Goal: Task Accomplishment & Management: Use online tool/utility

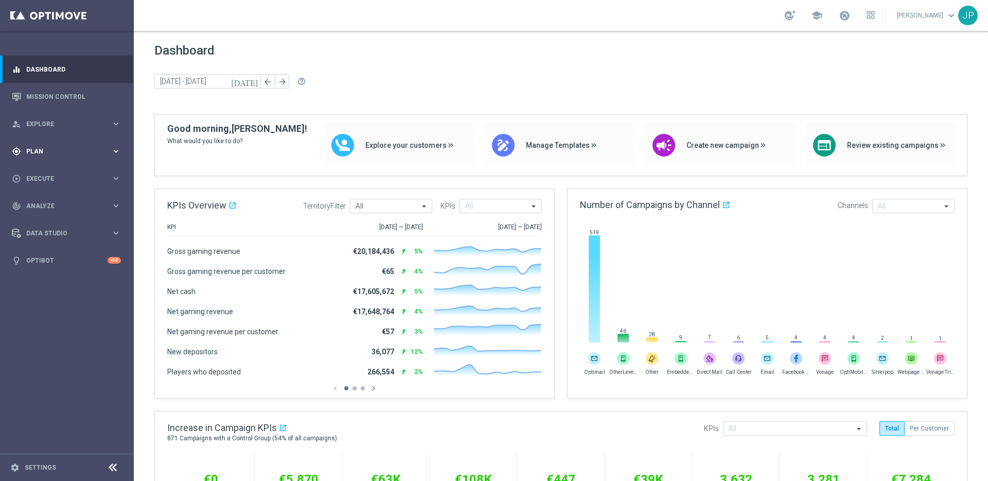
click at [75, 148] on span "Plan" at bounding box center [68, 151] width 85 height 6
click at [63, 174] on link "Target Groups" at bounding box center [67, 172] width 80 height 8
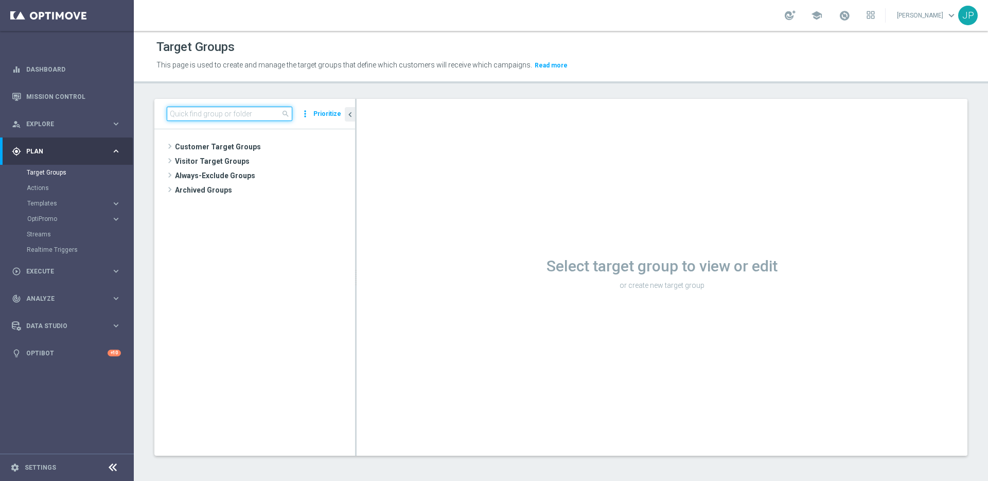
click at [267, 115] on input at bounding box center [230, 114] width 126 height 14
paste input "UK_CASINO_EMAIL | Games React Follow Up | Non Deps after 7 days"
type input "UK_CASINO_EMAIL | Games React Follow Up | Non Deps after 7 days"
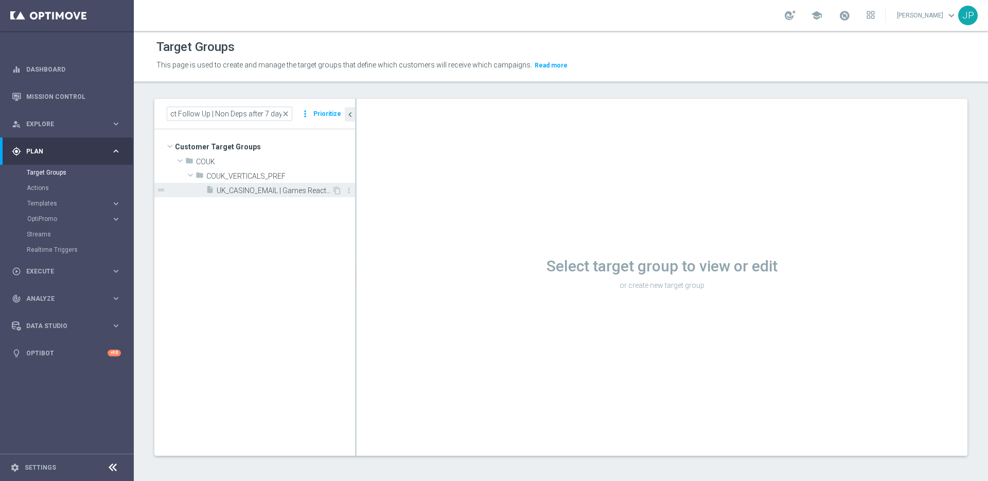
click at [288, 190] on span "UK_CASINO_EMAIL | Games React Follow Up | Non Deps after 7 days" at bounding box center [274, 190] width 115 height 9
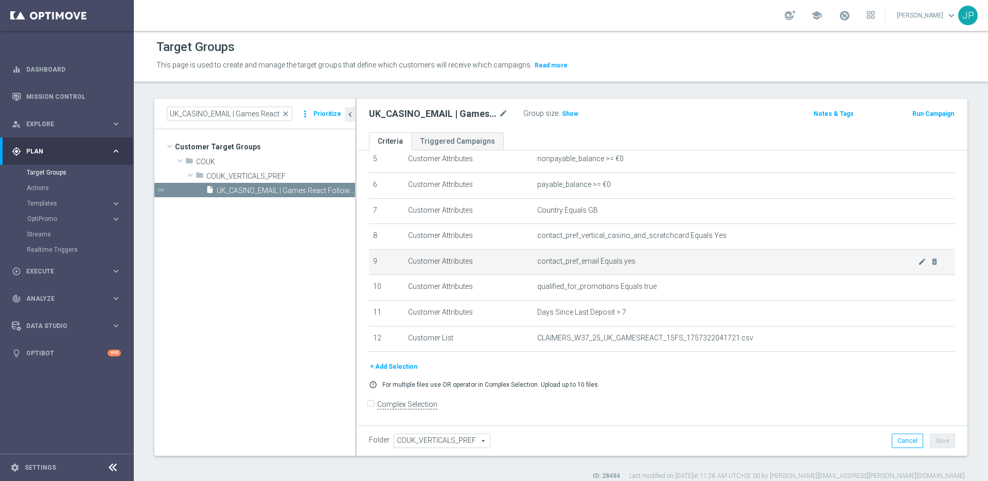
scroll to position [10, 0]
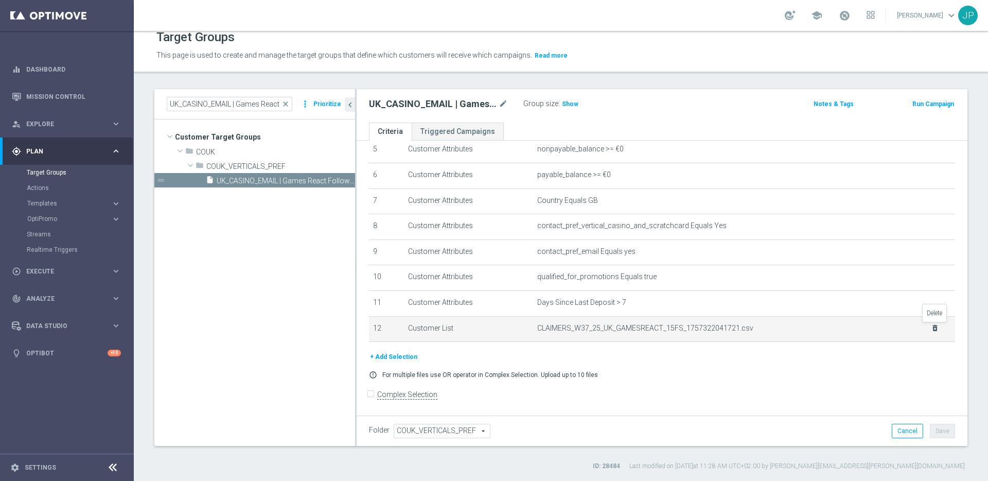
click at [937, 330] on icon "delete_forever" at bounding box center [935, 328] width 8 height 8
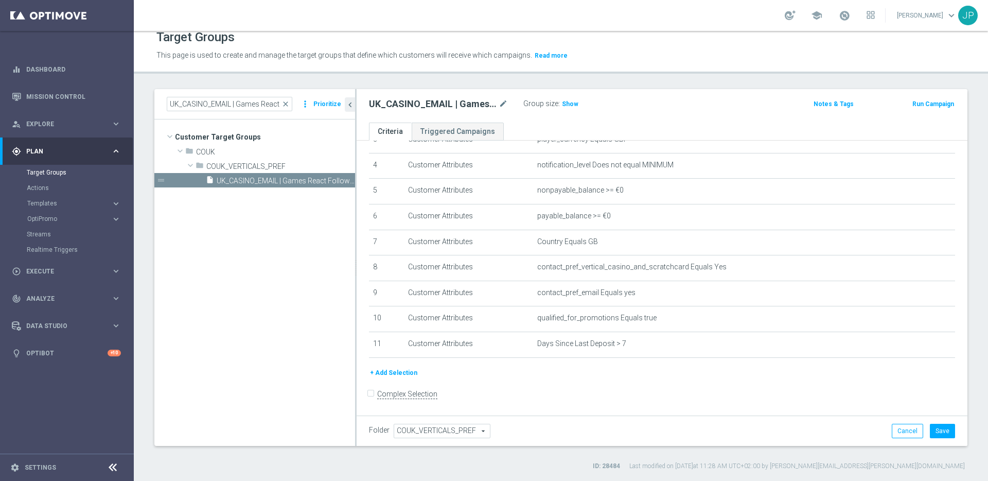
click at [398, 372] on button "+ Add Selection" at bounding box center [393, 372] width 49 height 11
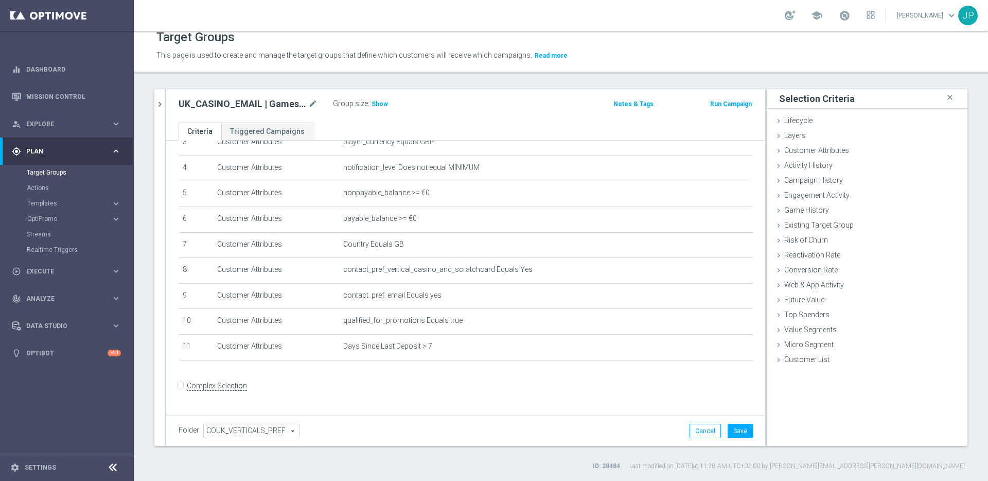
scroll to position [89, 0]
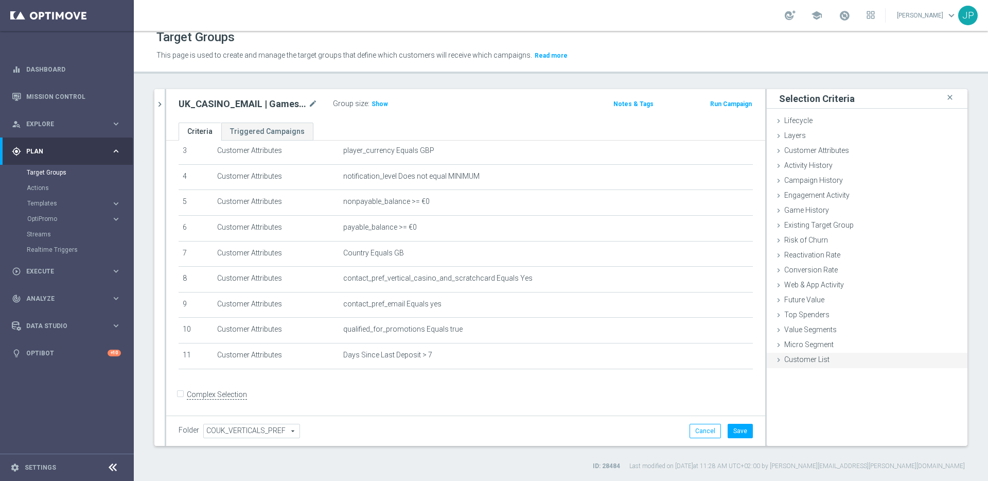
click at [782, 360] on icon at bounding box center [779, 360] width 8 height 8
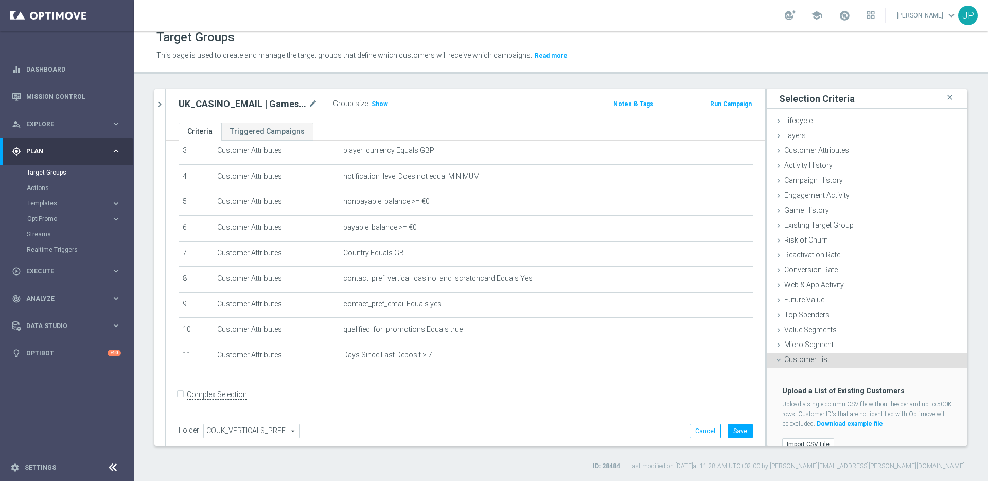
scroll to position [16, 0]
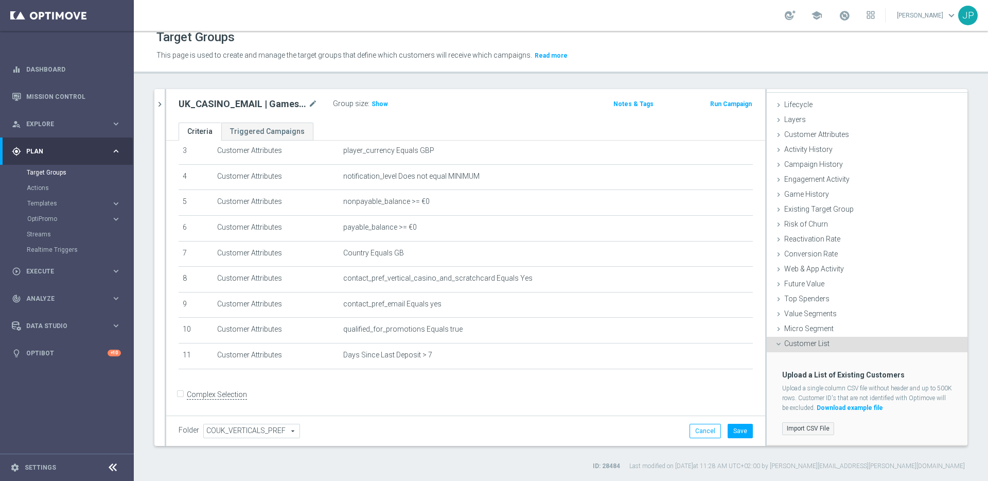
click at [814, 429] on label "Import CSV File" at bounding box center [808, 428] width 52 height 13
click at [0, 0] on input "Import CSV File" at bounding box center [0, 0] width 0 height 0
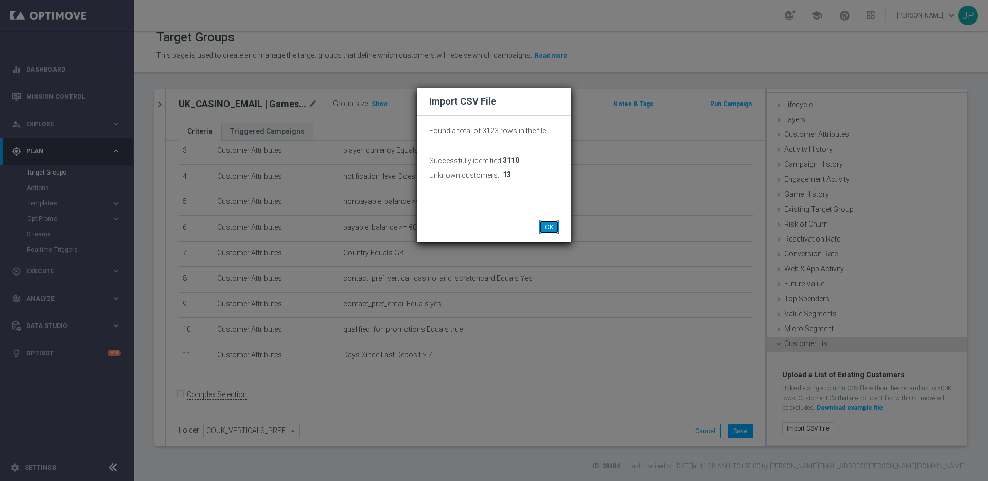
click at [550, 221] on button "OK" at bounding box center [550, 227] width 20 height 14
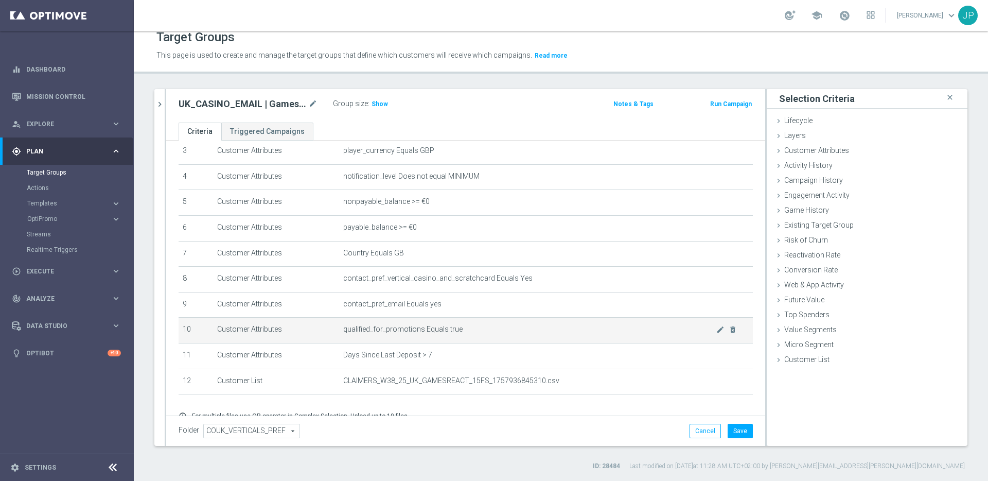
scroll to position [131, 0]
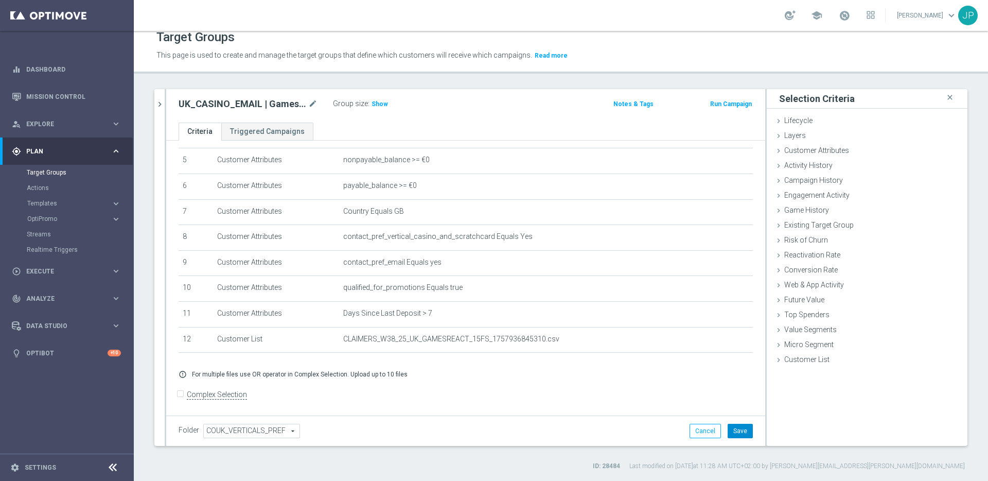
click at [742, 432] on button "Save" at bounding box center [740, 431] width 25 height 14
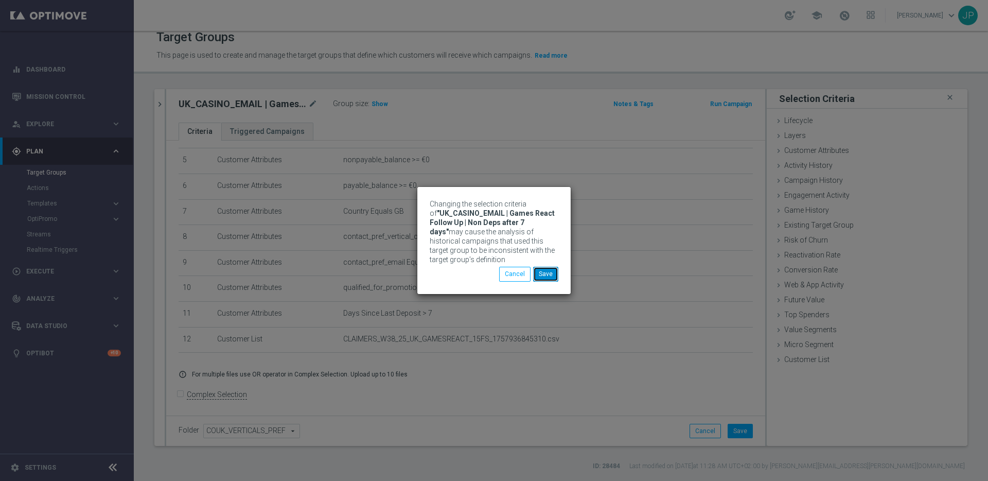
click at [549, 277] on button "Save" at bounding box center [545, 274] width 25 height 14
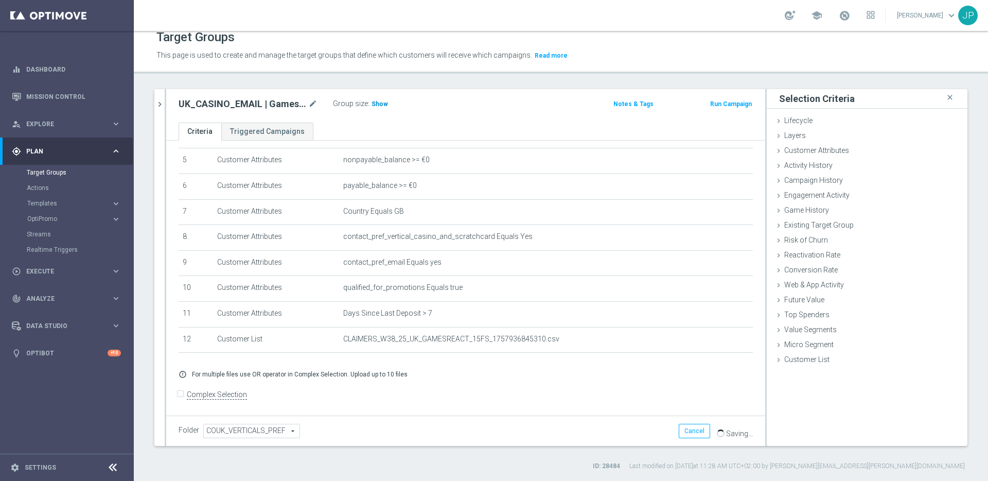
click at [375, 100] on span "Show" at bounding box center [380, 103] width 16 height 7
click at [98, 149] on span "Plan" at bounding box center [68, 151] width 85 height 6
click at [100, 101] on link "Mission Control" at bounding box center [73, 96] width 95 height 27
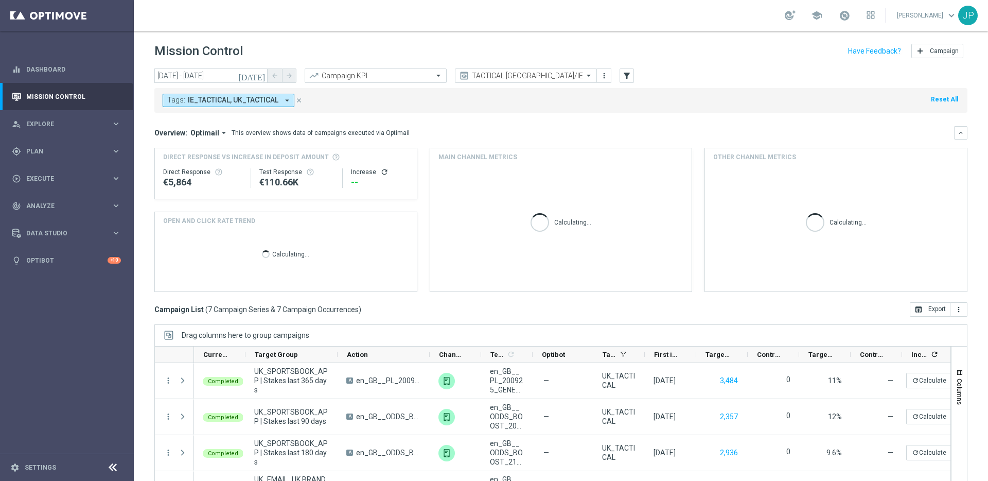
click at [263, 76] on icon "[DATE]" at bounding box center [252, 75] width 28 height 9
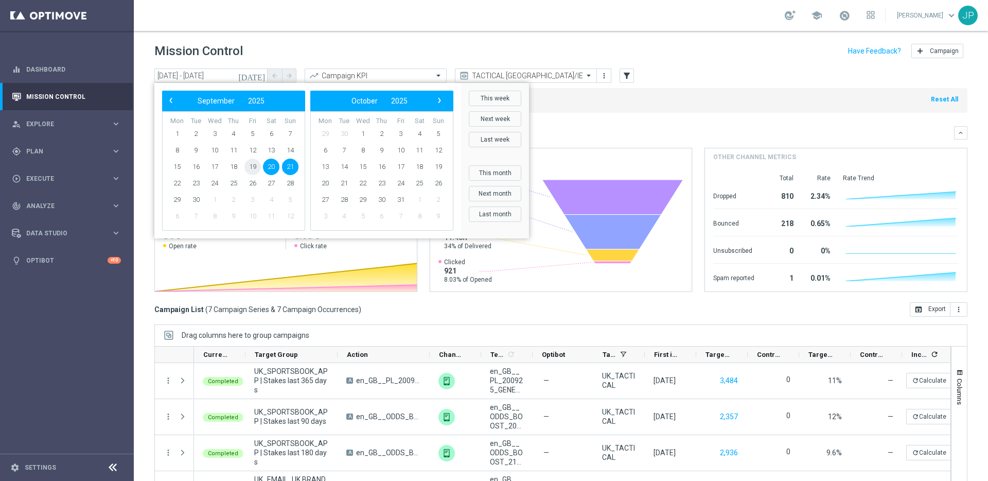
click at [249, 164] on span "19" at bounding box center [253, 167] width 16 height 16
click at [253, 164] on span "19" at bounding box center [253, 167] width 16 height 16
type input "19 Sep 2025 - 19 Sep 2025"
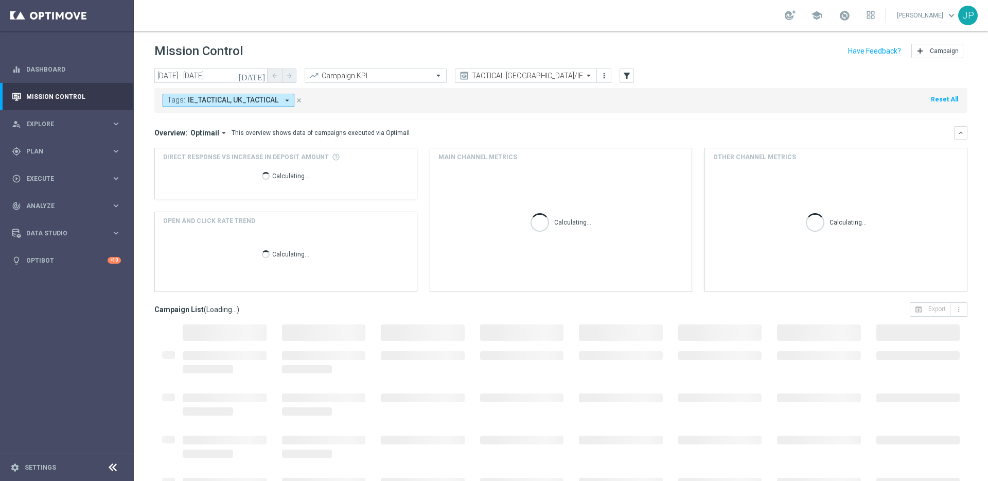
click at [541, 66] on header "Mission Control add Campaign" at bounding box center [561, 50] width 855 height 38
click at [540, 73] on input "text" at bounding box center [516, 76] width 110 height 9
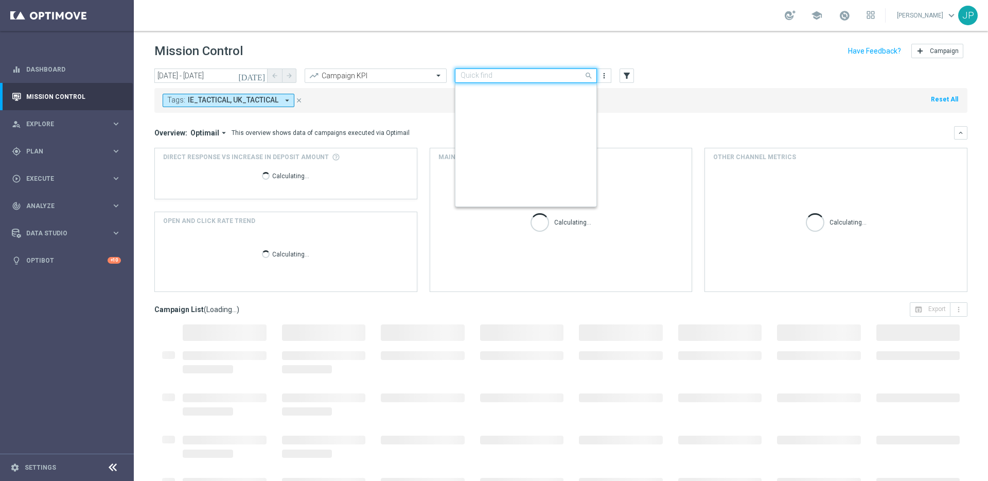
scroll to position [221, 0]
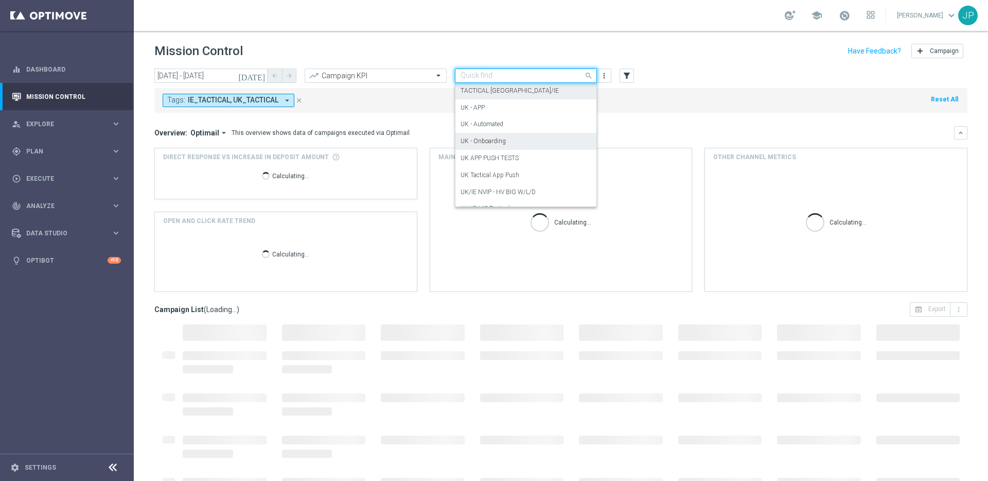
click at [525, 135] on div "UK - Onboarding" at bounding box center [526, 141] width 131 height 17
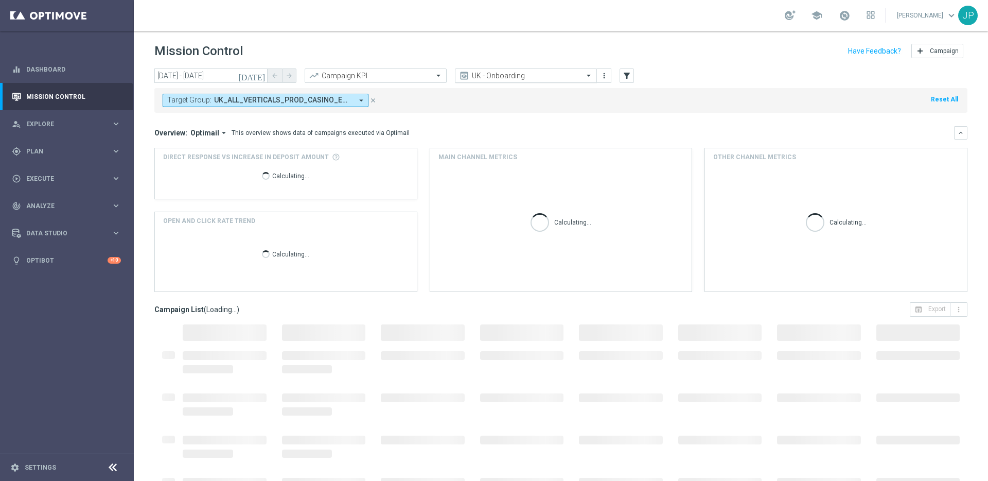
click at [550, 77] on input "text" at bounding box center [516, 76] width 110 height 9
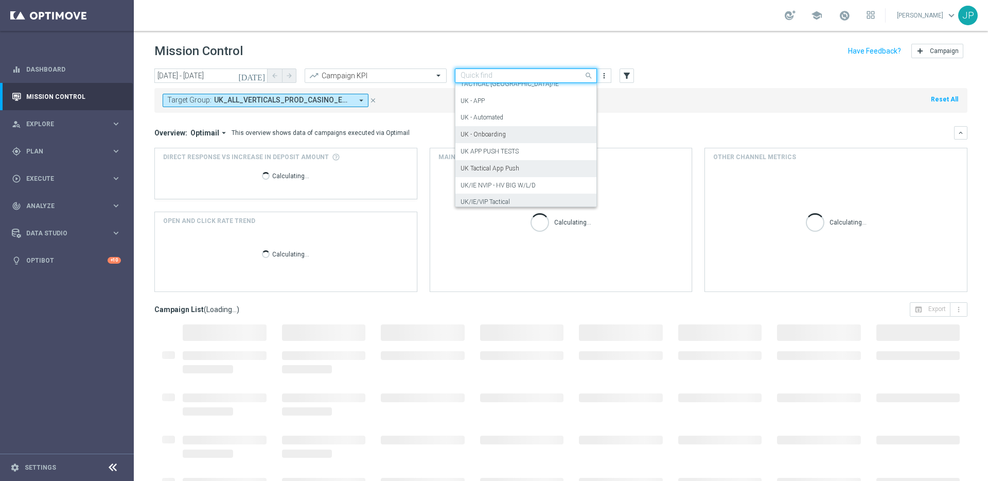
scroll to position [220, 0]
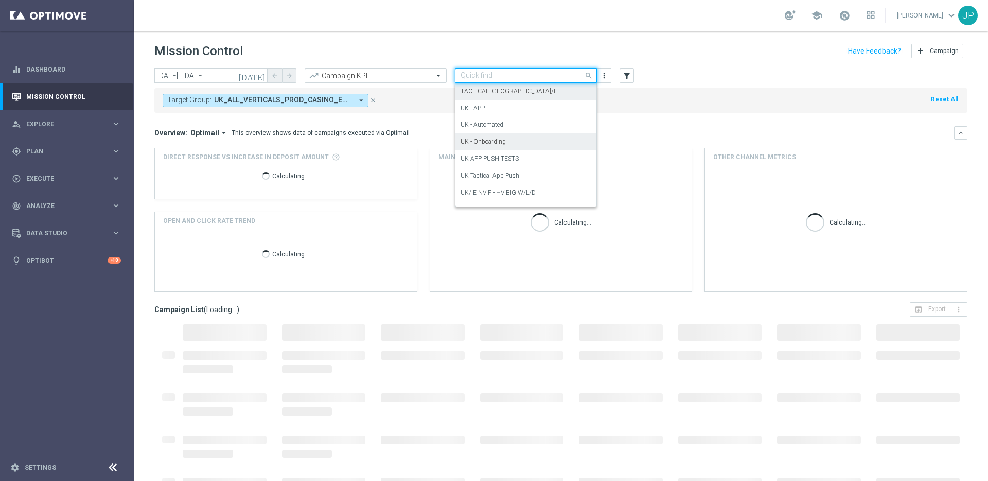
click at [540, 92] on div "TACTICAL [GEOGRAPHIC_DATA]/IE" at bounding box center [526, 91] width 131 height 17
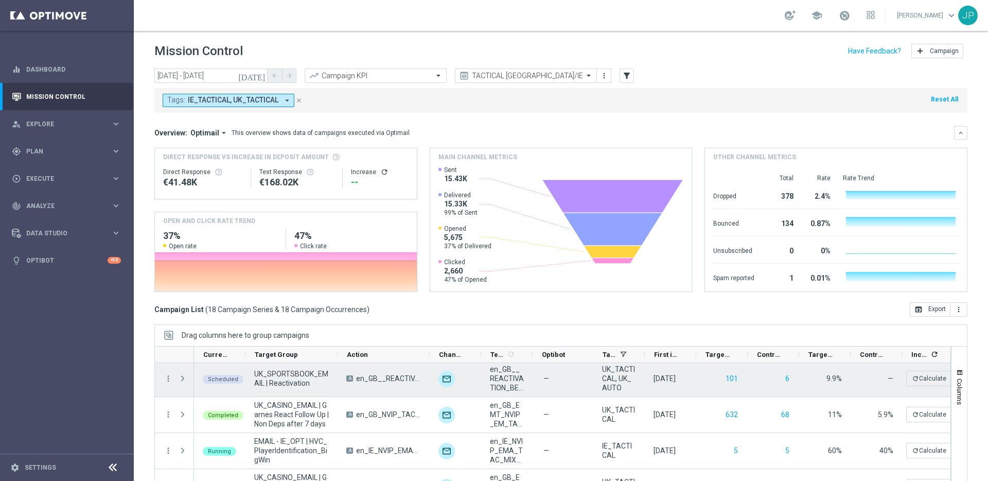
scroll to position [186, 0]
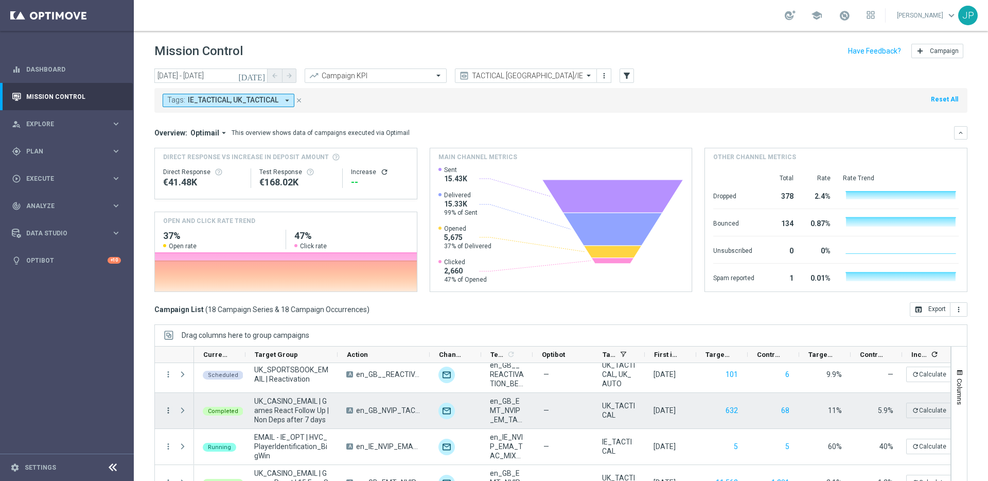
click at [167, 411] on icon "more_vert" at bounding box center [168, 410] width 9 height 9
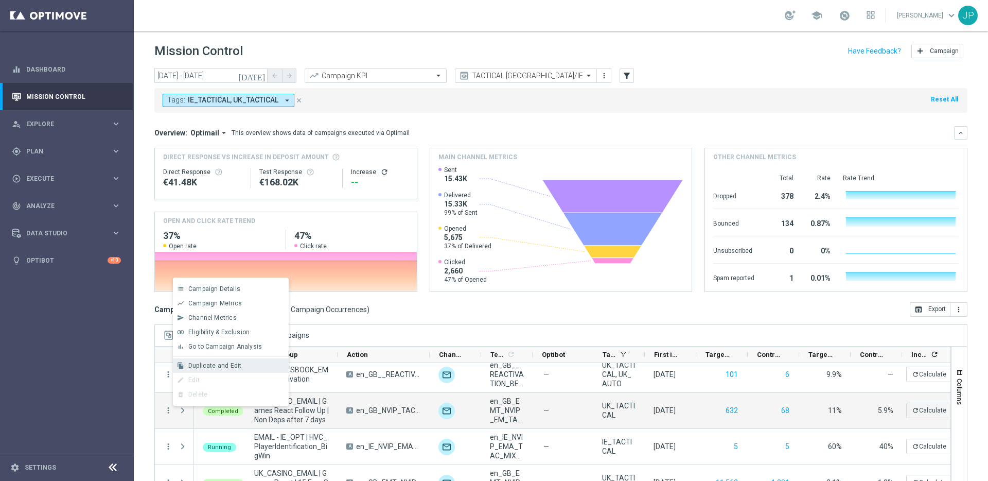
click at [229, 366] on span "Duplicate and Edit" at bounding box center [214, 365] width 53 height 7
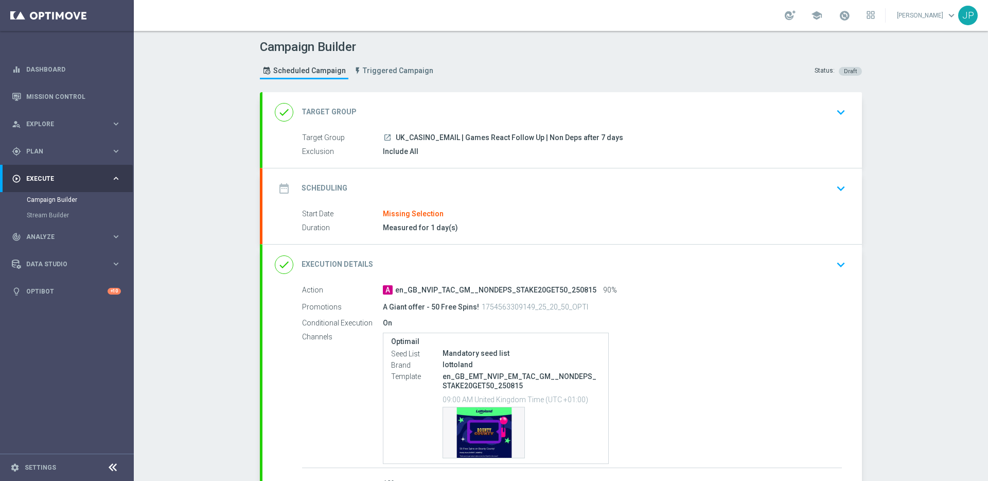
click at [593, 198] on div "date_range Scheduling keyboard_arrow_down" at bounding box center [563, 188] width 600 height 40
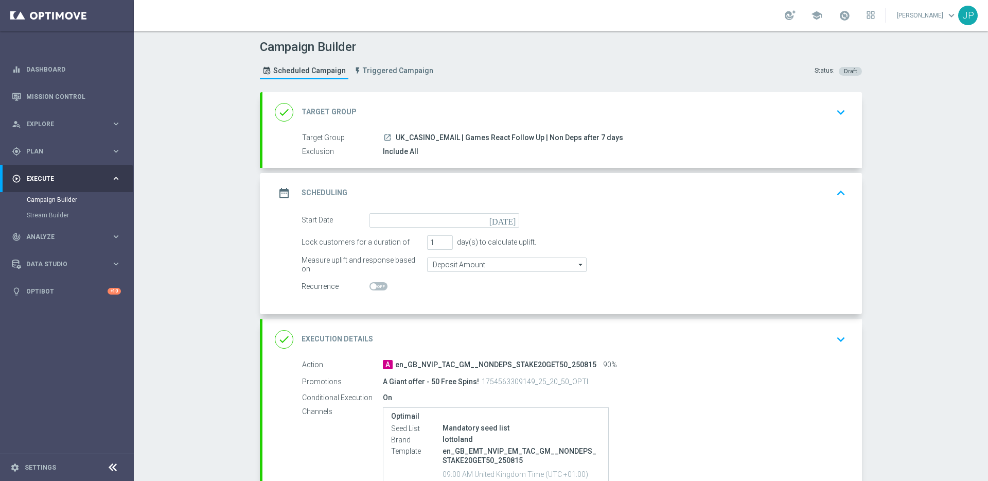
click at [514, 221] on icon "[DATE]" at bounding box center [505, 218] width 30 height 11
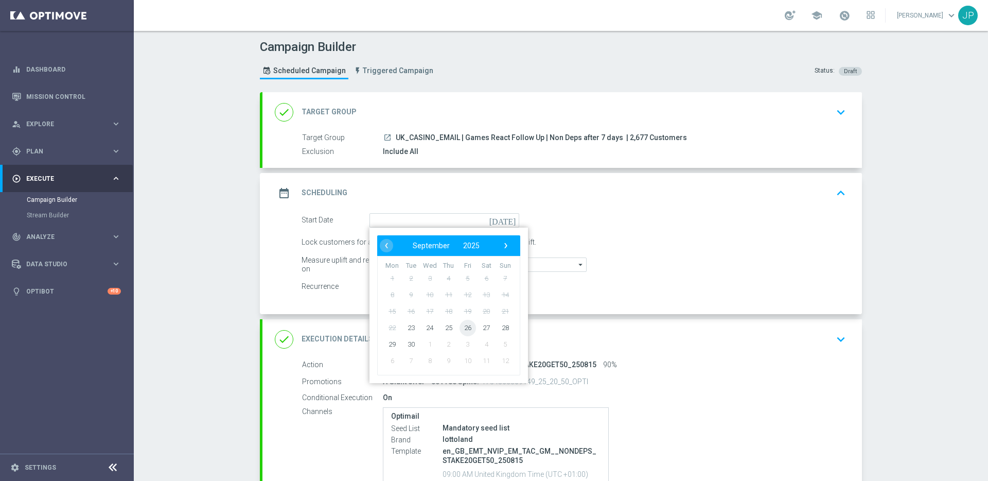
click at [469, 330] on span "26" at bounding box center [468, 327] width 16 height 16
type input "[DATE]"
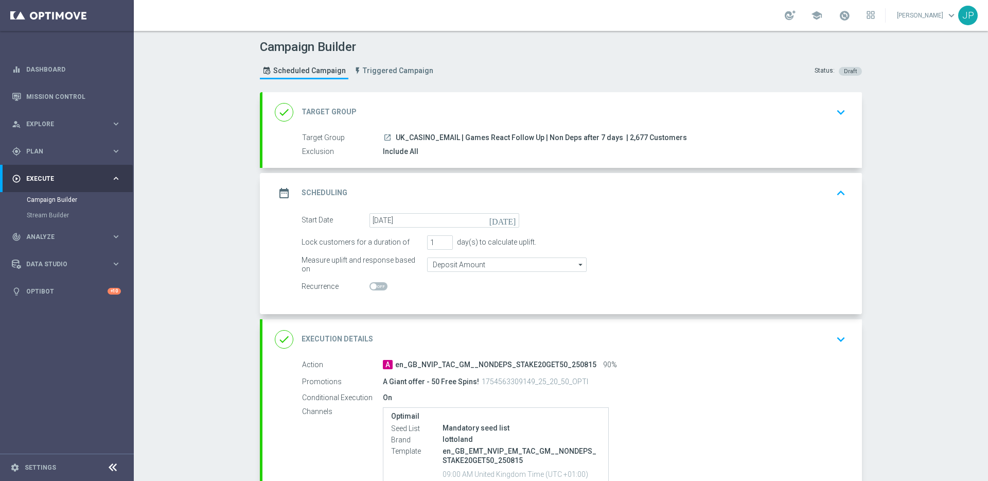
click at [673, 223] on div "Start Date [DATE] [DATE]" at bounding box center [574, 220] width 560 height 14
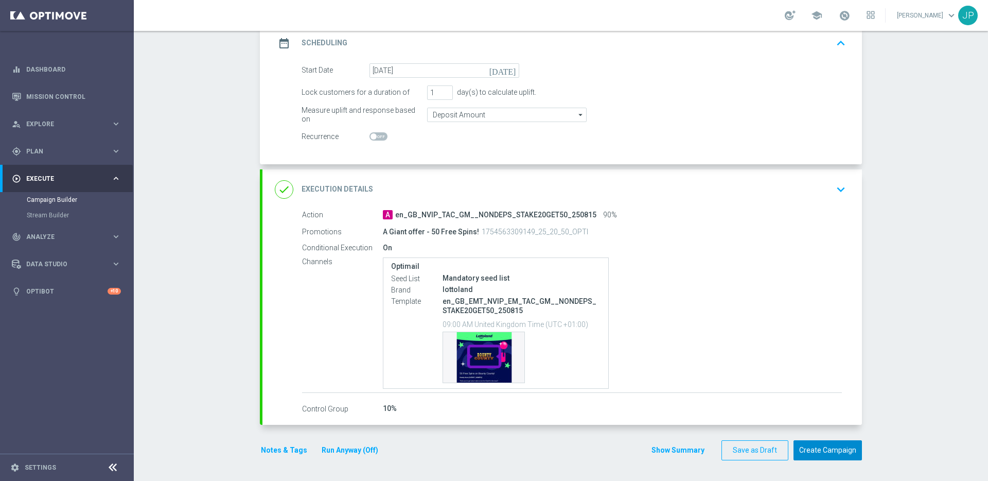
click at [836, 453] on button "Create Campaign" at bounding box center [828, 450] width 68 height 20
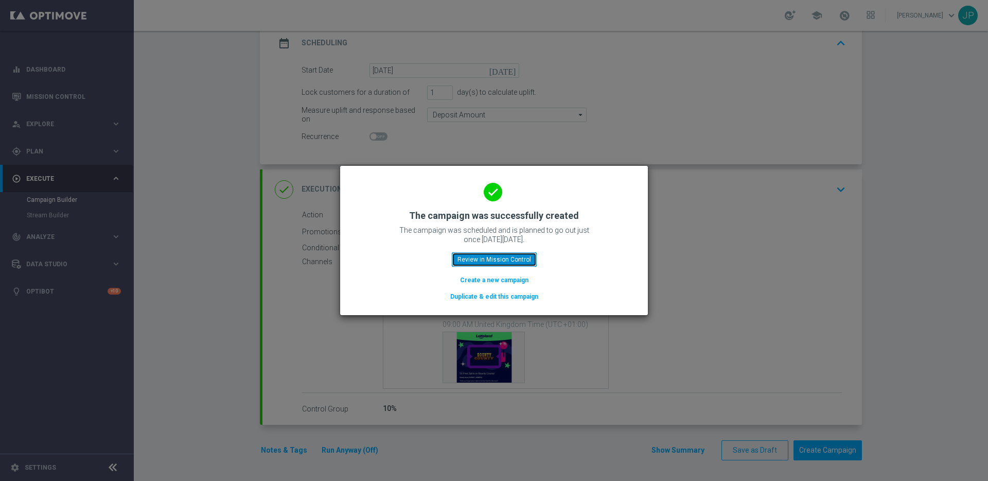
click at [531, 258] on button "Review in Mission Control" at bounding box center [494, 259] width 85 height 14
